Goal: Register for event/course

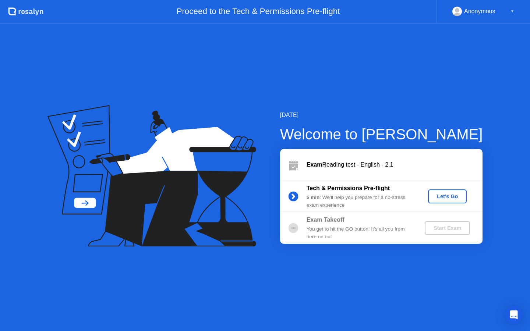
click at [450, 198] on div "Let's Go" at bounding box center [447, 197] width 33 height 6
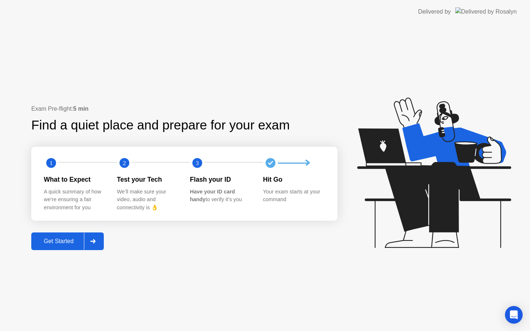
click at [57, 238] on div "Get Started" at bounding box center [59, 241] width 50 height 7
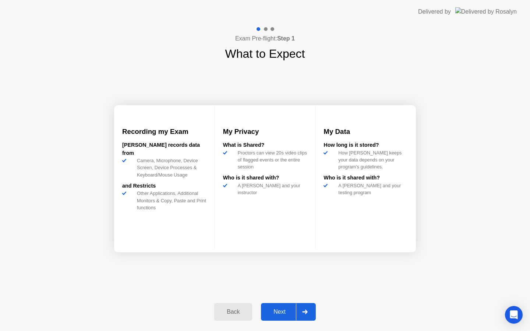
click at [271, 311] on div "Next" at bounding box center [279, 312] width 33 height 7
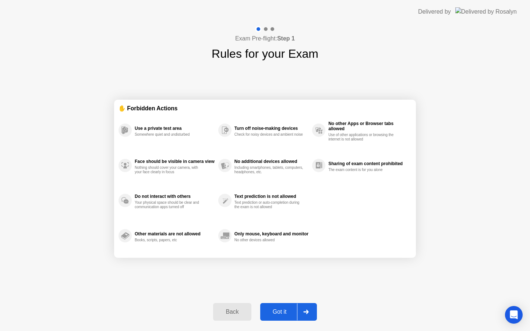
click at [277, 309] on div "Got it" at bounding box center [280, 312] width 35 height 7
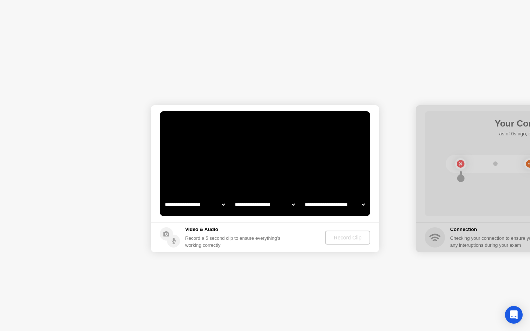
select select "**********"
select select "*******"
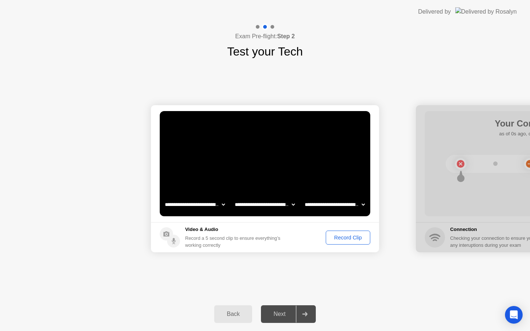
click at [342, 239] on div "Record Clip" at bounding box center [347, 238] width 39 height 6
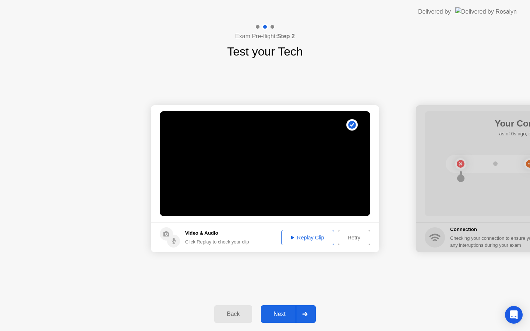
click at [311, 238] on div "Replay Clip" at bounding box center [308, 238] width 48 height 6
click at [279, 317] on div "Next" at bounding box center [279, 314] width 33 height 7
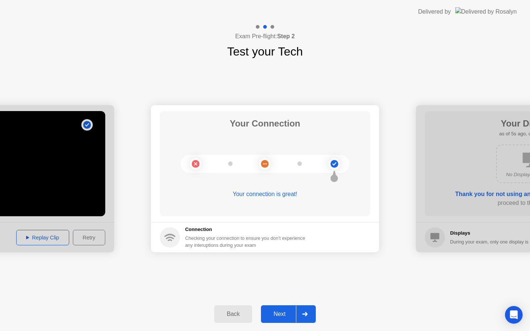
click at [274, 313] on div "Next" at bounding box center [279, 314] width 33 height 7
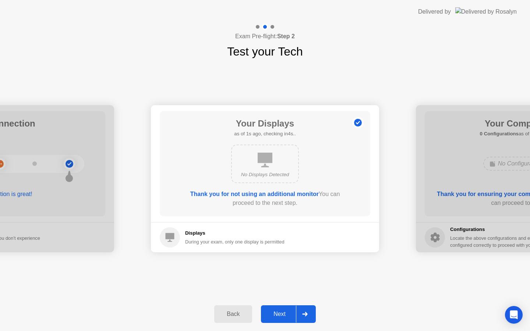
click at [279, 314] on div "Next" at bounding box center [279, 314] width 33 height 7
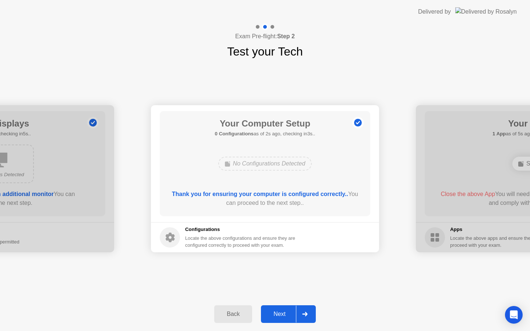
click at [279, 314] on div "Next" at bounding box center [279, 314] width 33 height 7
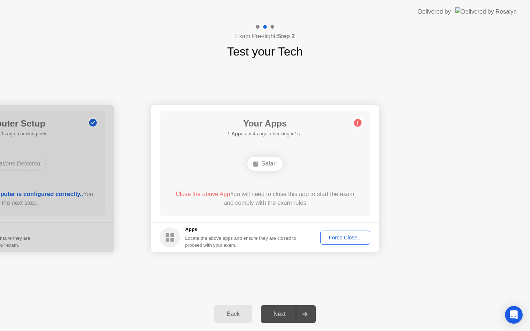
click at [345, 241] on div "Force Close..." at bounding box center [345, 238] width 45 height 6
click at [279, 315] on div "Next" at bounding box center [279, 314] width 33 height 7
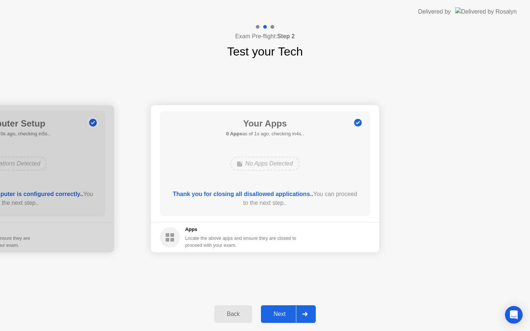
click at [279, 315] on div "Next" at bounding box center [279, 314] width 33 height 7
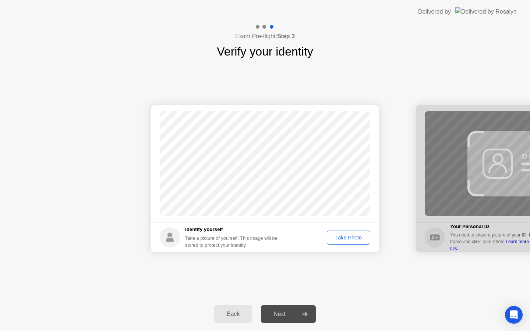
click at [344, 241] on div "Take Photo" at bounding box center [349, 238] width 38 height 6
click at [284, 312] on div "Next" at bounding box center [279, 314] width 33 height 7
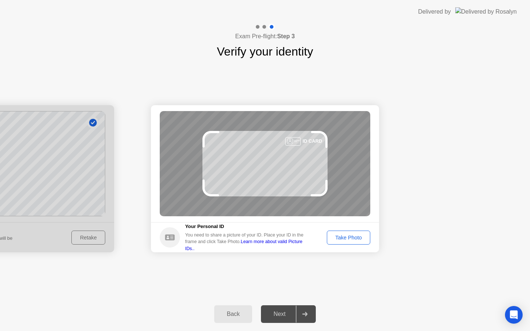
click at [340, 236] on div "Take Photo" at bounding box center [349, 238] width 38 height 6
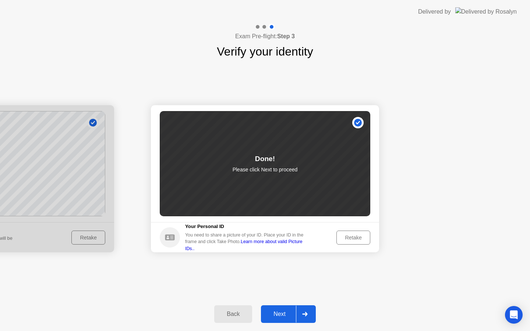
click at [276, 312] on div "Next" at bounding box center [279, 314] width 33 height 7
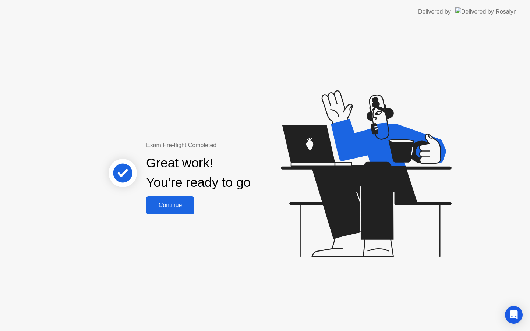
click at [179, 203] on div "Continue" at bounding box center [170, 205] width 44 height 7
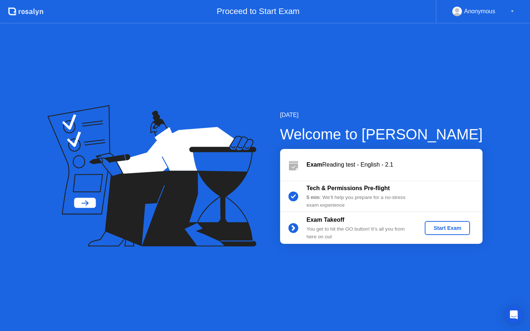
click at [446, 231] on div "Start Exam" at bounding box center [447, 228] width 39 height 6
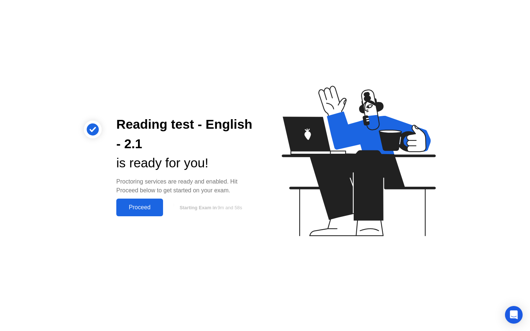
click at [147, 206] on div "Proceed" at bounding box center [140, 207] width 42 height 7
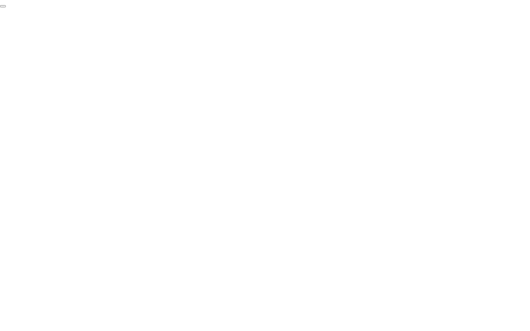
click div "End Proctoring Session"
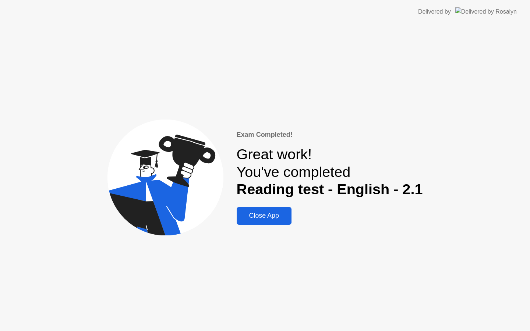
click at [265, 217] on div "Close App" at bounding box center [264, 216] width 50 height 8
